Goal: Task Accomplishment & Management: Manage account settings

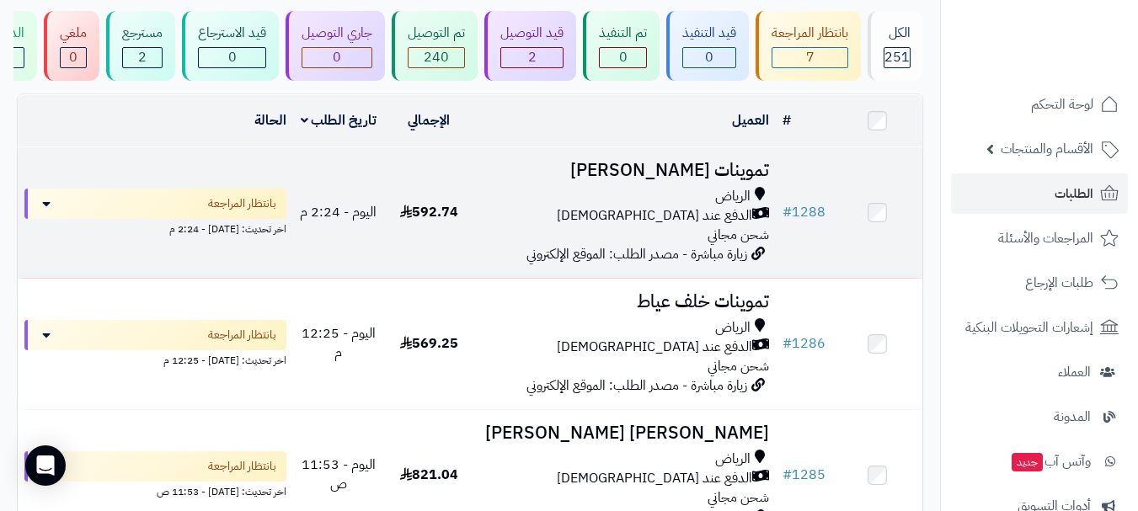
scroll to position [84, 0]
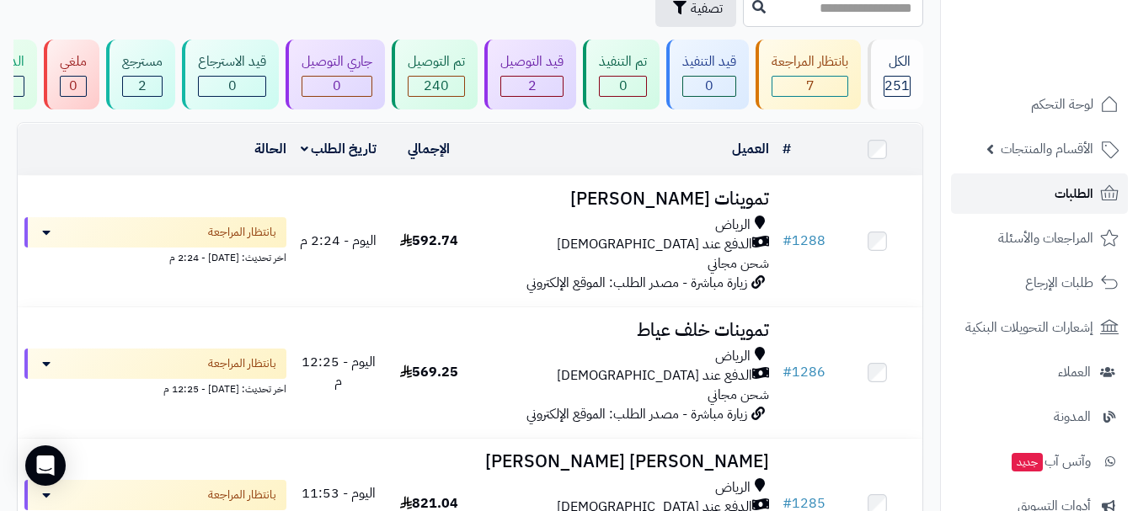
click at [1011, 198] on link "الطلبات" at bounding box center [1039, 193] width 177 height 40
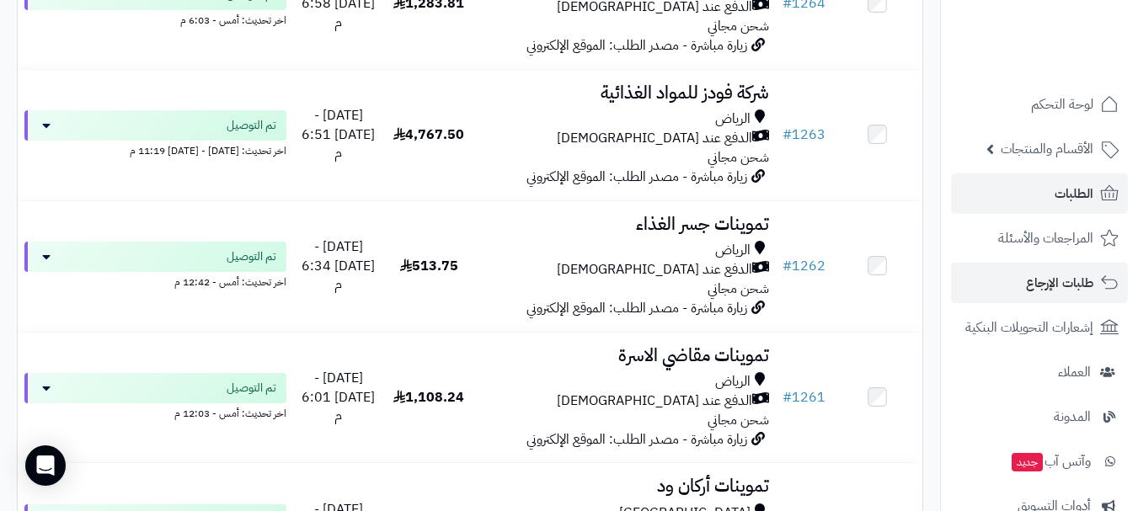
scroll to position [3200, 0]
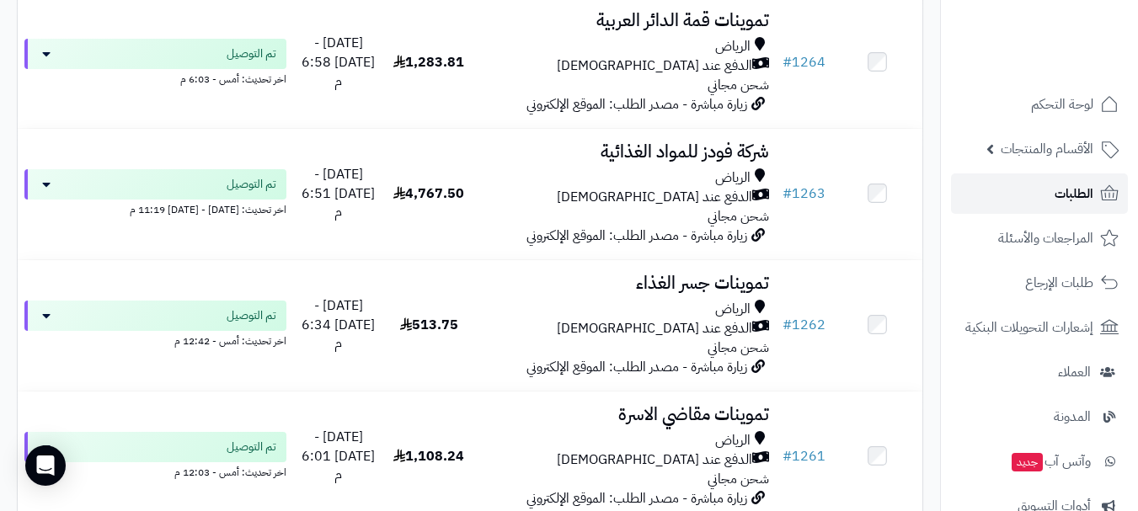
click at [1067, 197] on span "الطلبات" at bounding box center [1073, 194] width 39 height 24
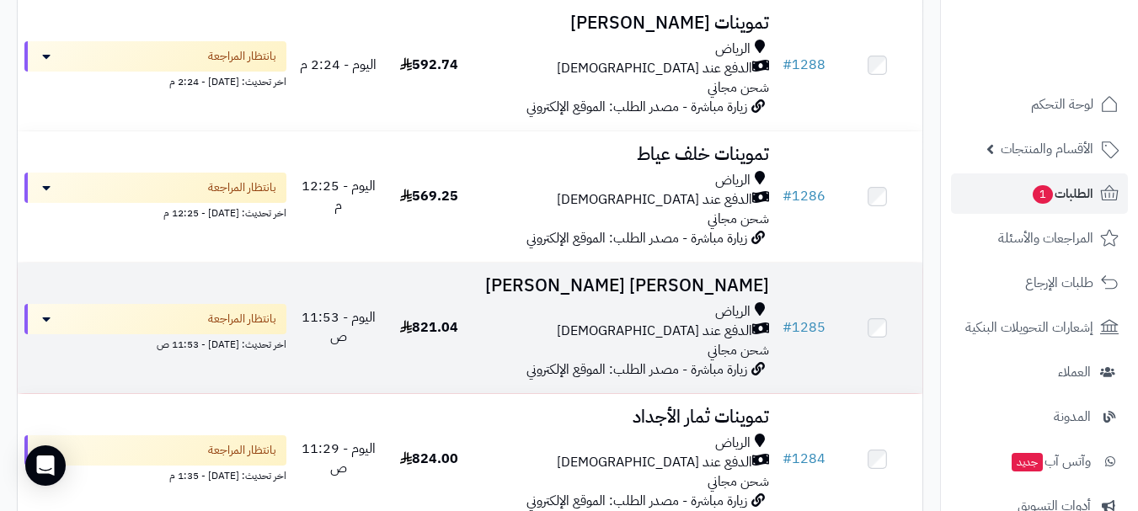
scroll to position [421, 0]
